Goal: Task Accomplishment & Management: Use online tool/utility

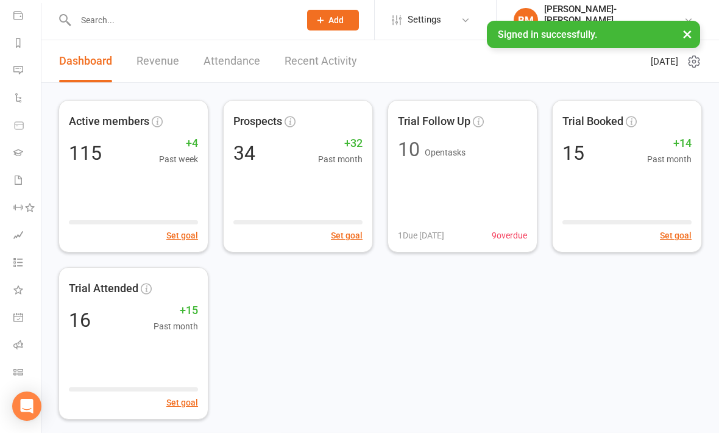
scroll to position [141, 1]
click at [24, 372] on link "Class check-in" at bounding box center [26, 372] width 27 height 27
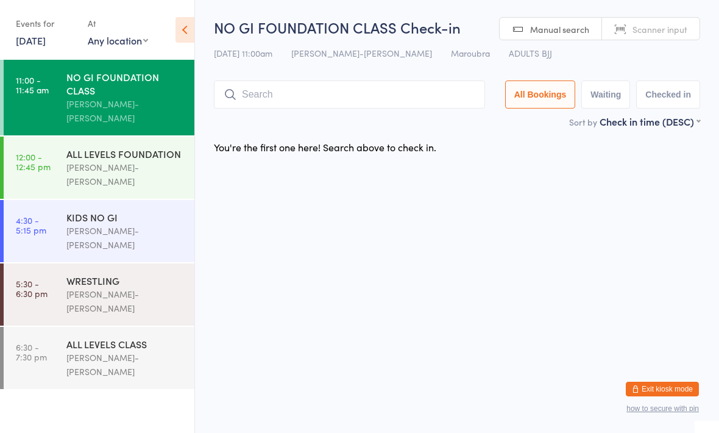
click at [285, 90] on input "search" at bounding box center [349, 94] width 271 height 28
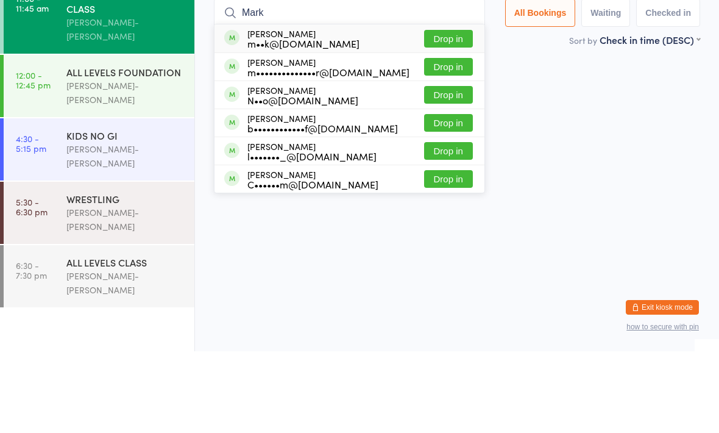
type input "Mark"
click at [440, 140] on button "Drop in" at bounding box center [448, 149] width 49 height 18
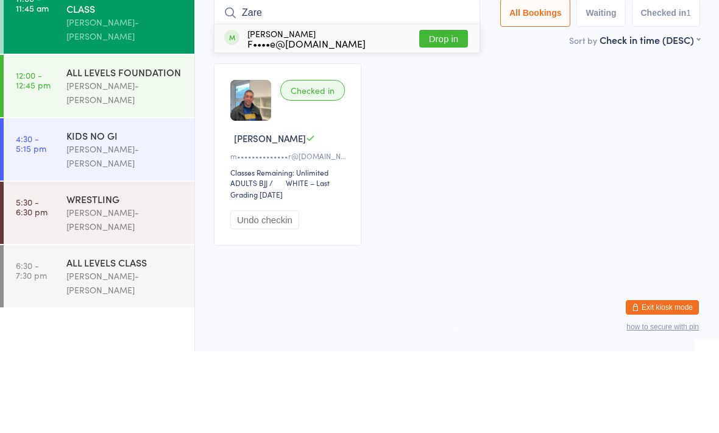
type input "Zare"
click at [430, 112] on button "Drop in" at bounding box center [443, 121] width 49 height 18
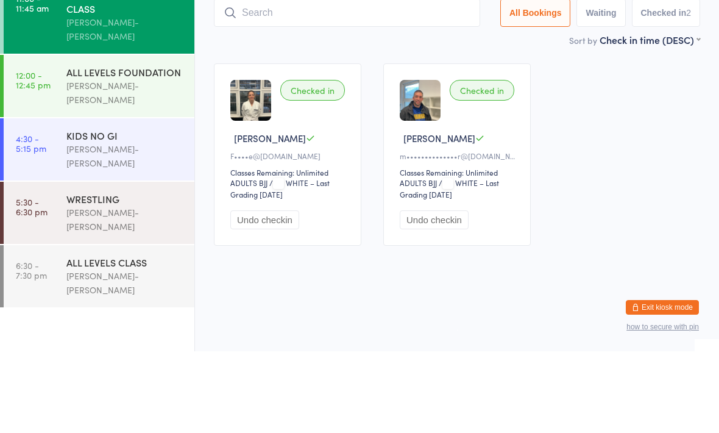
click at [620, 134] on div "Checked in Felicity Z F••••e@sap.com Classes Remaining: Unlimited ADULTS BJJ AD…" at bounding box center [457, 236] width 508 height 204
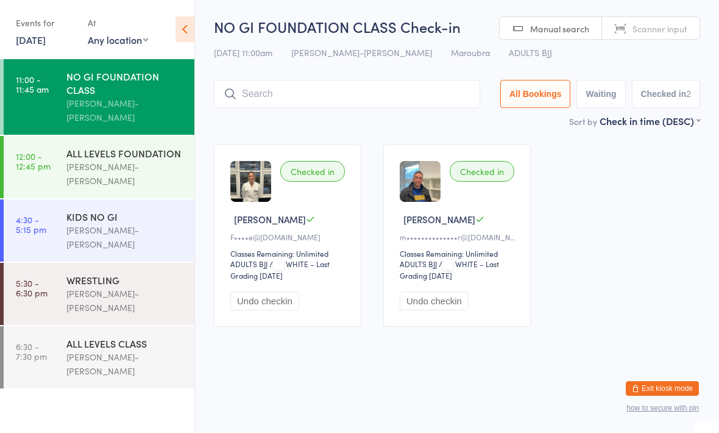
click at [405, 88] on input "search" at bounding box center [347, 94] width 266 height 28
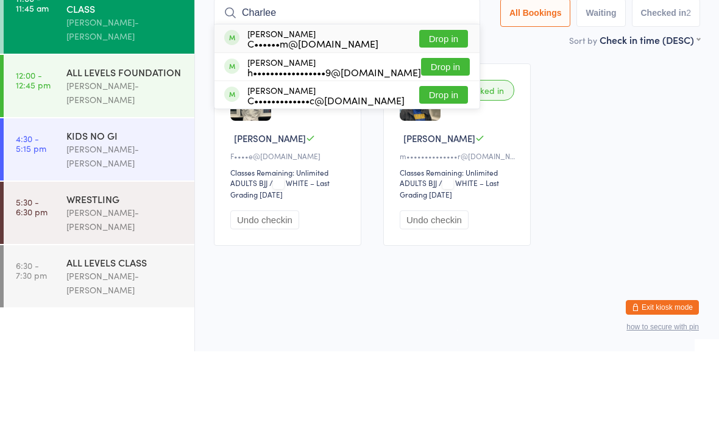
type input "Charlee"
click at [441, 112] on button "Drop in" at bounding box center [443, 121] width 49 height 18
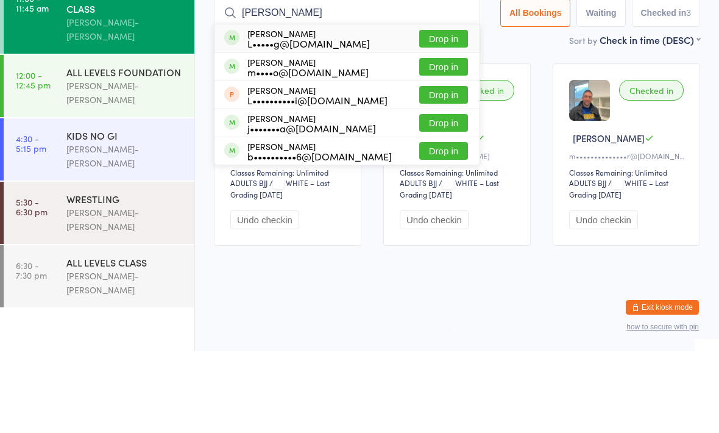
type input "Lucas"
click at [436, 140] on button "Drop in" at bounding box center [443, 149] width 49 height 18
